Goal: Find specific page/section: Find specific page/section

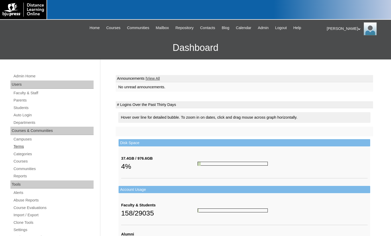
click at [23, 149] on link "Terms" at bounding box center [53, 147] width 81 height 7
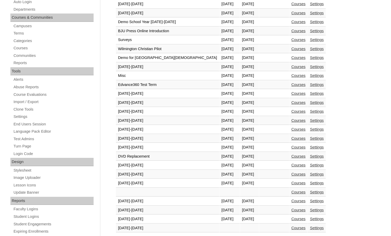
scroll to position [156, 0]
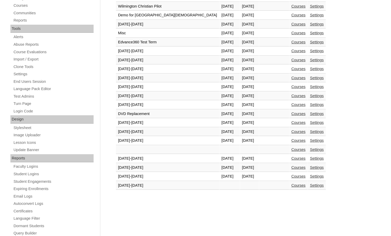
click at [292, 177] on link "Courses" at bounding box center [299, 177] width 14 height 4
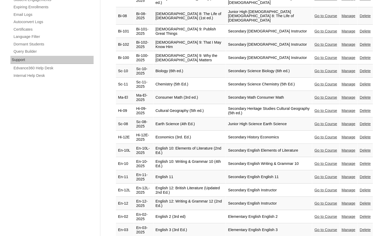
scroll to position [364, 0]
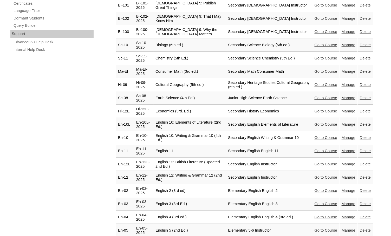
click at [315, 176] on link "Go to Course" at bounding box center [325, 178] width 23 height 4
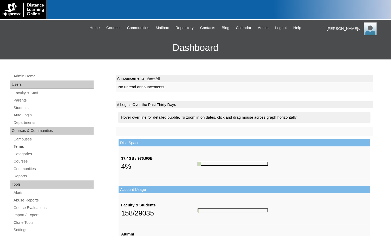
click at [28, 149] on link "Terms" at bounding box center [53, 147] width 81 height 7
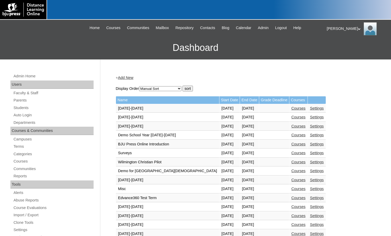
scroll to position [182, 0]
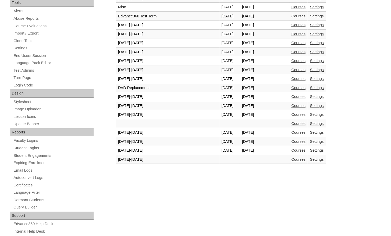
click at [292, 151] on link "Courses" at bounding box center [299, 151] width 14 height 4
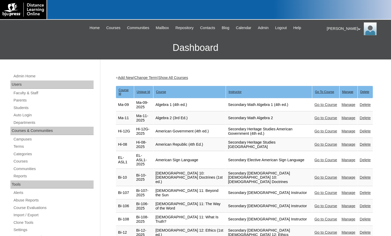
click at [322, 143] on link "Go to Course" at bounding box center [325, 145] width 23 height 4
click at [316, 158] on link "Go to Course" at bounding box center [325, 160] width 23 height 4
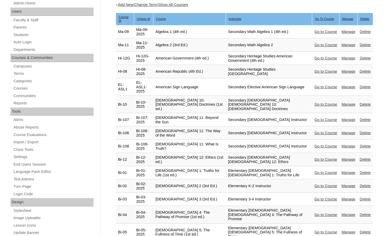
scroll to position [104, 0]
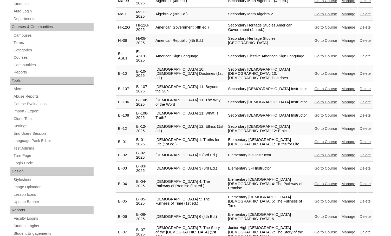
click at [322, 72] on link "Go to Course" at bounding box center [325, 74] width 23 height 4
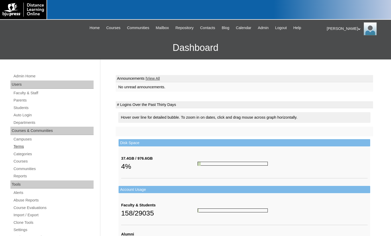
click at [20, 147] on link "Terms" at bounding box center [53, 147] width 81 height 7
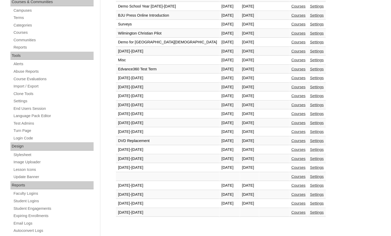
scroll to position [130, 0]
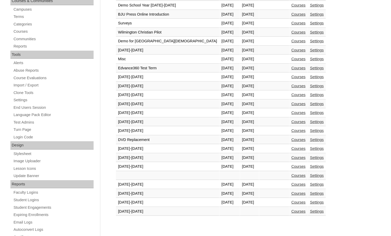
click at [292, 202] on link "Courses" at bounding box center [299, 203] width 14 height 4
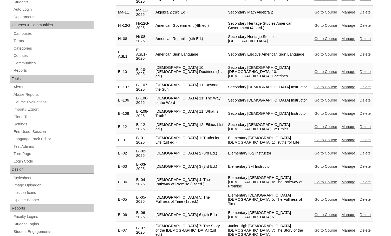
scroll to position [130, 0]
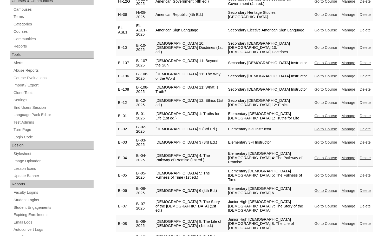
click at [319, 173] on link "Go to Course" at bounding box center [325, 175] width 23 height 4
